Goal: Go to known website: Access a specific website the user already knows

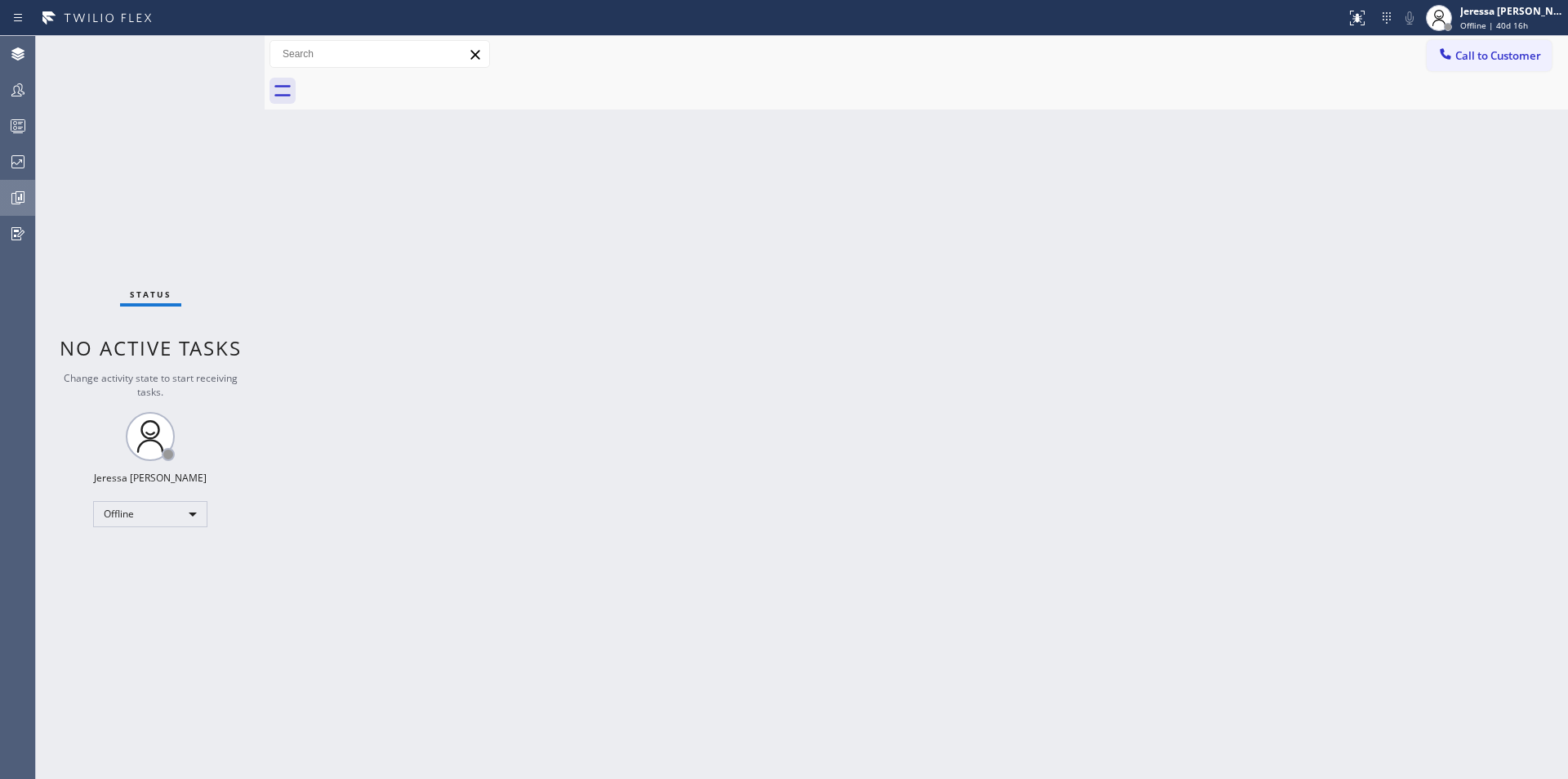
click at [22, 211] on div at bounding box center [17, 197] width 36 height 32
